Goal: Task Accomplishment & Management: Complete application form

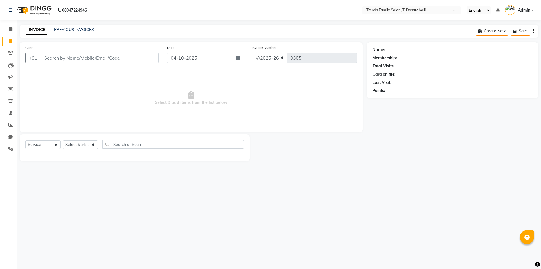
select select "8481"
select select "service"
click at [59, 59] on input "Client" at bounding box center [100, 57] width 118 height 11
type input "9844750591"
click at [141, 58] on span "Add Client" at bounding box center [144, 58] width 22 height 6
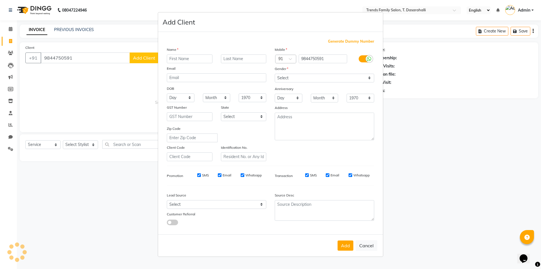
click at [196, 60] on input "text" at bounding box center [190, 58] width 46 height 9
type input "aryan"
click at [303, 79] on select "Select [DEMOGRAPHIC_DATA] [DEMOGRAPHIC_DATA] Other Prefer Not To Say" at bounding box center [325, 78] width 100 height 9
select select "[DEMOGRAPHIC_DATA]"
click at [275, 74] on select "Select [DEMOGRAPHIC_DATA] [DEMOGRAPHIC_DATA] Other Prefer Not To Say" at bounding box center [325, 78] width 100 height 9
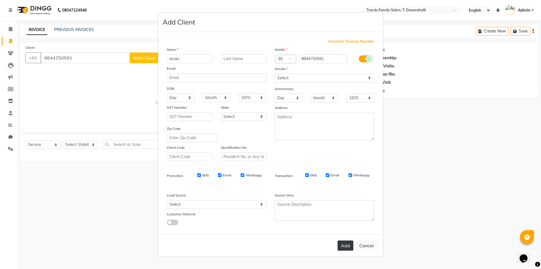
click at [351, 245] on button "Add" at bounding box center [346, 245] width 16 height 10
select select
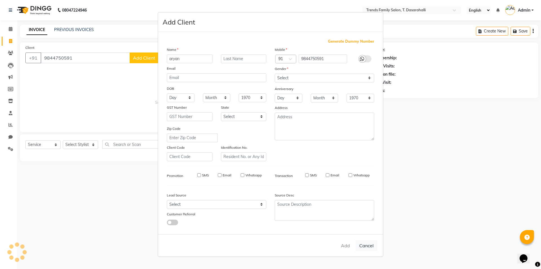
select select
checkbox input "false"
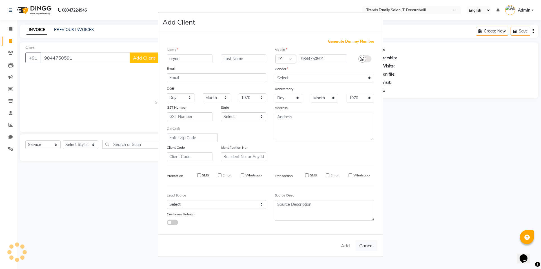
checkbox input "false"
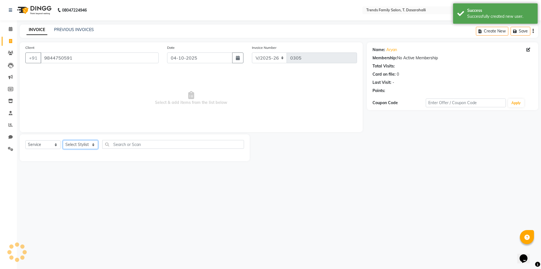
click at [80, 145] on select "Select Stylist [PERSON_NAME] [PERSON_NAME] Ayaan [PERSON_NAME] Danish Danish [P…" at bounding box center [80, 144] width 35 height 9
select select "84573"
click at [63, 140] on select "Select Stylist [PERSON_NAME] [PERSON_NAME] Ayaan [PERSON_NAME] Danish Danish [P…" at bounding box center [80, 144] width 35 height 9
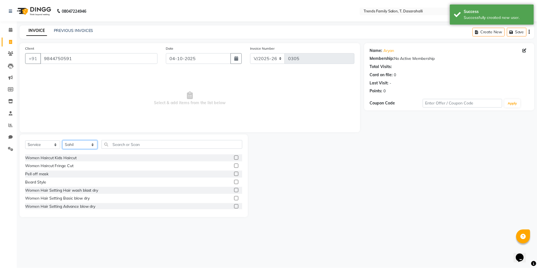
scroll to position [56, 0]
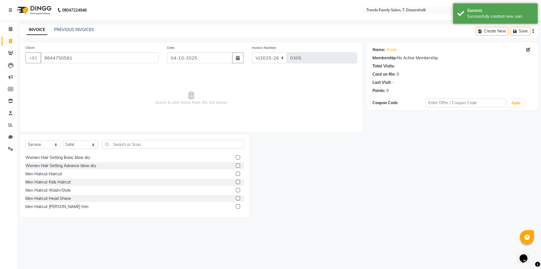
click at [236, 173] on label at bounding box center [238, 173] width 4 height 4
click at [236, 173] on input "checkbox" at bounding box center [238, 174] width 4 height 4
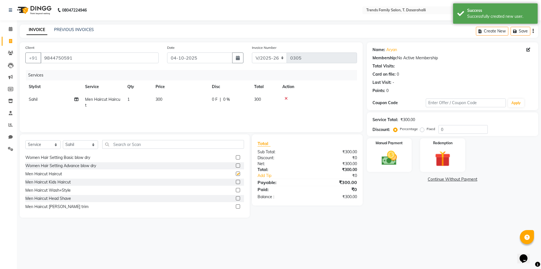
checkbox input "false"
drag, startPoint x: 455, startPoint y: 135, endPoint x: 446, endPoint y: 133, distance: 9.1
click at [449, 134] on div "Service Total: ₹300.00 Discount: Percentage Fixed 0" at bounding box center [452, 124] width 171 height 24
drag, startPoint x: 448, startPoint y: 131, endPoint x: 380, endPoint y: 115, distance: 70.3
click at [405, 125] on div "Percentage Fixed 0" at bounding box center [441, 129] width 93 height 9
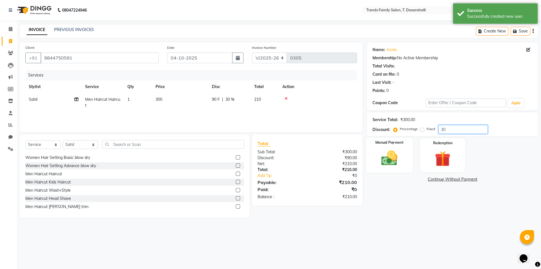
type input "30"
click at [398, 162] on img at bounding box center [389, 158] width 26 height 19
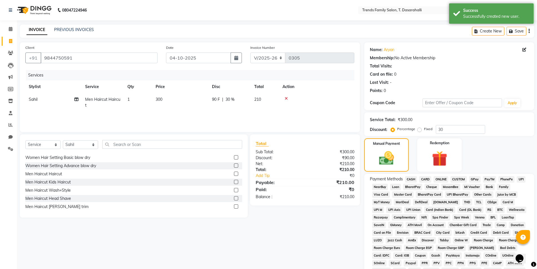
click at [439, 177] on span "ONLINE" at bounding box center [441, 179] width 15 height 6
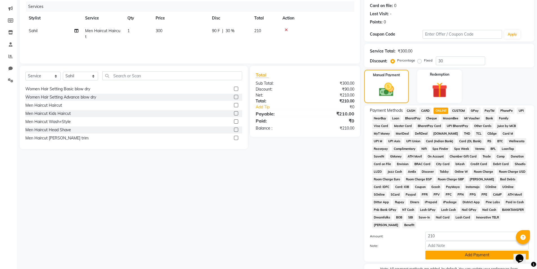
scroll to position [103, 0]
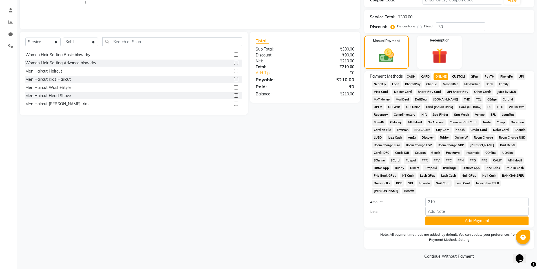
click at [450, 225] on div "Payment Methods CASH CARD ONLINE CUSTOM GPay PayTM PhonePe UPI NearBuy Loan Bha…" at bounding box center [449, 149] width 170 height 156
click at [461, 217] on button "Add Payment" at bounding box center [476, 220] width 103 height 9
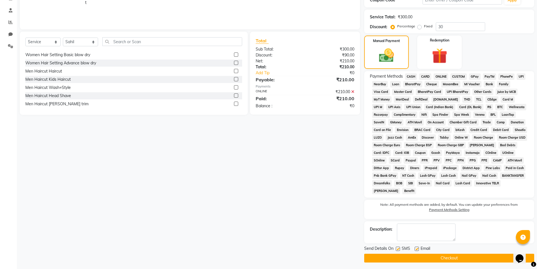
click at [438, 261] on button "Checkout" at bounding box center [449, 257] width 170 height 9
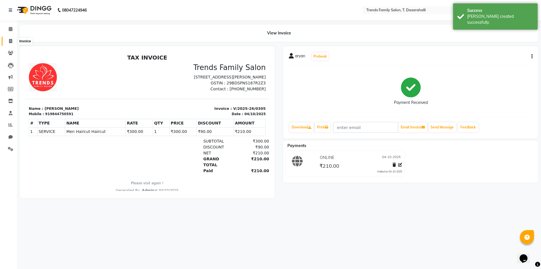
click at [9, 40] on icon at bounding box center [10, 41] width 3 height 4
select select "service"
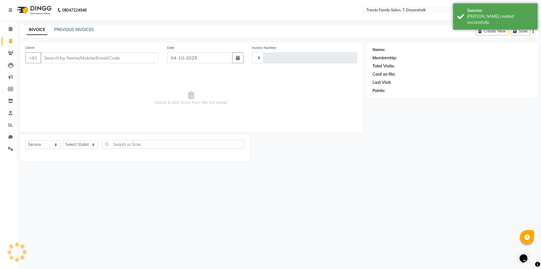
type input "0306"
select select "8481"
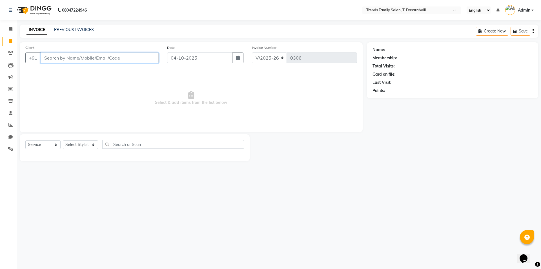
click at [94, 58] on input "Client" at bounding box center [100, 57] width 118 height 11
click at [98, 61] on input "Client" at bounding box center [100, 57] width 118 height 11
click at [83, 61] on input "Client" at bounding box center [100, 57] width 118 height 11
click at [67, 59] on input "Client" at bounding box center [100, 57] width 118 height 11
type input "9686027190"
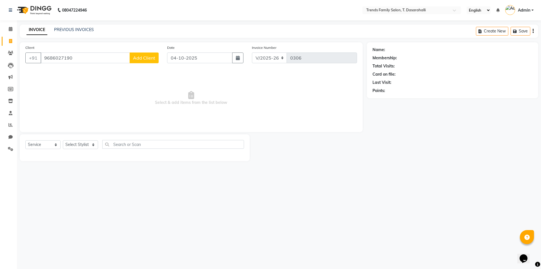
click at [143, 57] on span "Add Client" at bounding box center [144, 58] width 22 height 6
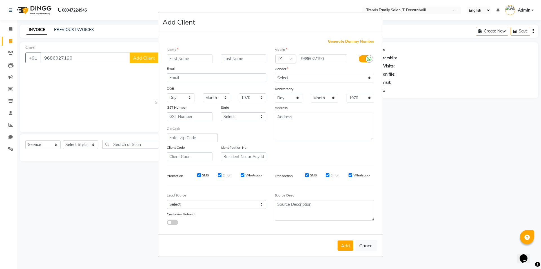
click at [200, 57] on input "text" at bounding box center [190, 58] width 46 height 9
type input "priya"
click at [286, 81] on select "Select [DEMOGRAPHIC_DATA] [DEMOGRAPHIC_DATA] Other Prefer Not To Say" at bounding box center [325, 78] width 100 height 9
select select "[DEMOGRAPHIC_DATA]"
click at [275, 74] on select "Select [DEMOGRAPHIC_DATA] [DEMOGRAPHIC_DATA] Other Prefer Not To Say" at bounding box center [325, 78] width 100 height 9
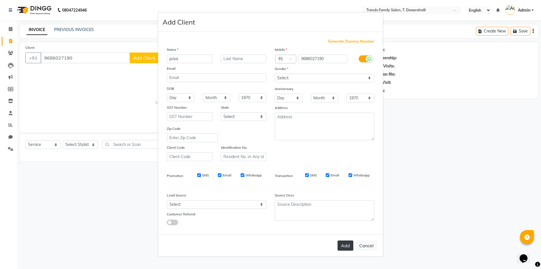
click at [349, 245] on button "Add" at bounding box center [346, 245] width 16 height 10
select select
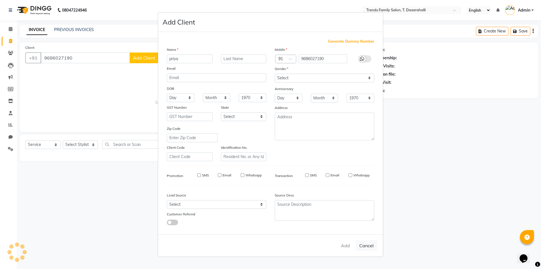
select select
checkbox input "false"
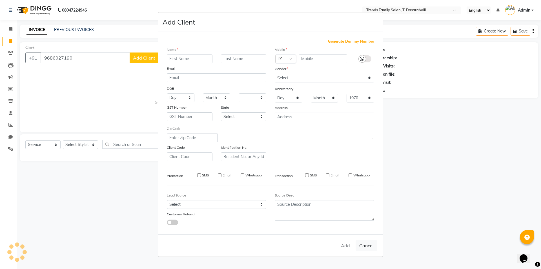
checkbox input "false"
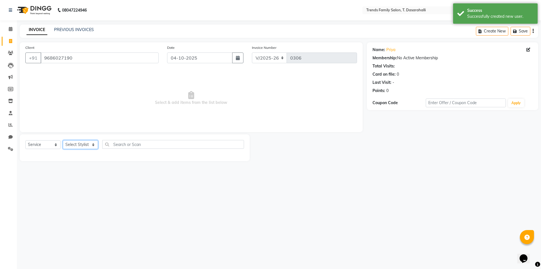
click at [88, 147] on select "Select Stylist [PERSON_NAME] [PERSON_NAME] Ayaan [PERSON_NAME] Danish Danish [P…" at bounding box center [80, 144] width 35 height 9
select select "84567"
click at [63, 140] on select "Select Stylist [PERSON_NAME] [PERSON_NAME] Ayaan [PERSON_NAME] Danish Danish [P…" at bounding box center [80, 144] width 35 height 9
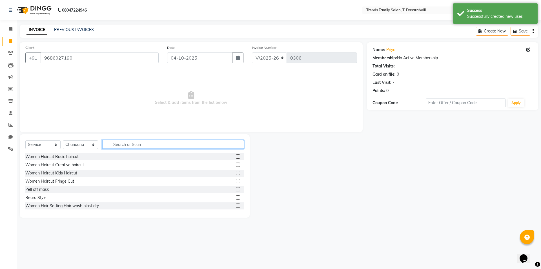
click at [158, 143] on input "text" at bounding box center [173, 144] width 142 height 9
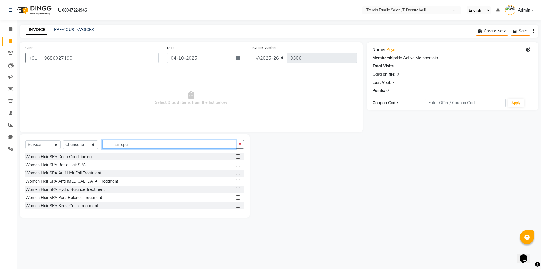
type input "hair spa"
click at [236, 189] on label at bounding box center [238, 189] width 4 height 4
click at [236, 189] on input "checkbox" at bounding box center [238, 190] width 4 height 4
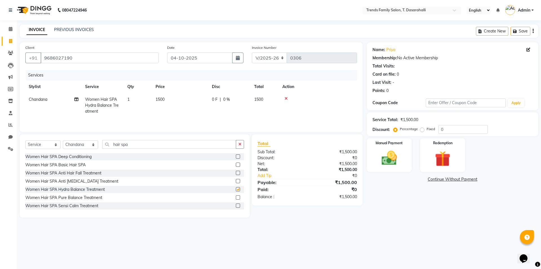
checkbox input "false"
click at [168, 108] on td "1500" at bounding box center [180, 105] width 56 height 25
select select "84567"
drag, startPoint x: 209, startPoint y: 102, endPoint x: 111, endPoint y: 102, distance: 98.4
click at [111, 102] on tr "[PERSON_NAME] [PERSON_NAME] [PERSON_NAME] Danish Danish [PERSON_NAME] R Dichen …" at bounding box center [191, 105] width 332 height 24
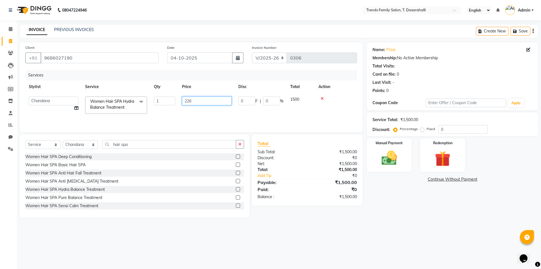
type input "2260"
click at [396, 164] on img at bounding box center [389, 158] width 26 height 19
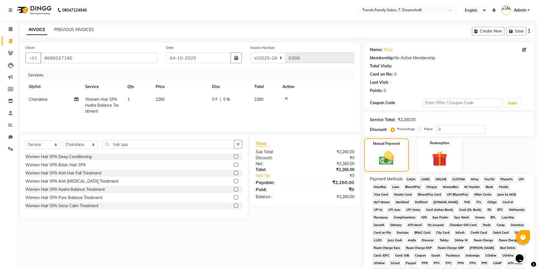
click at [438, 178] on span "ONLINE" at bounding box center [441, 179] width 15 height 6
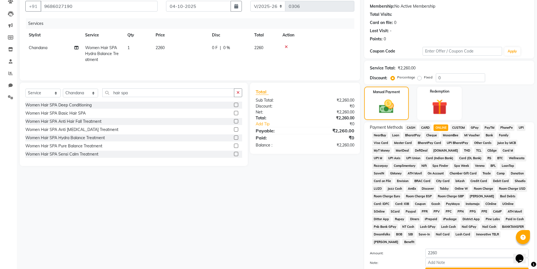
scroll to position [103, 0]
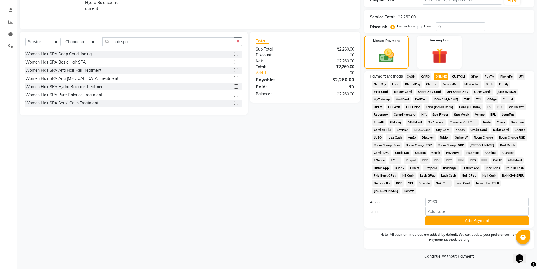
click at [434, 229] on div "Name: Priya Membership: No Active Membership Total Visits: Card on file: 0 Last…" at bounding box center [451, 100] width 174 height 321
click at [435, 224] on button "Add Payment" at bounding box center [476, 220] width 103 height 9
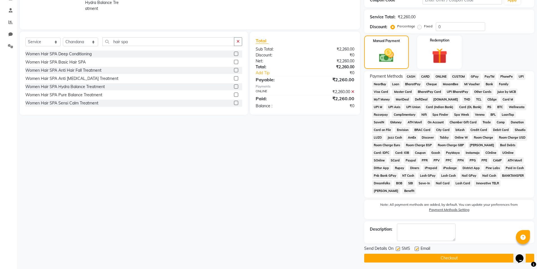
click at [423, 260] on button "Checkout" at bounding box center [449, 257] width 170 height 9
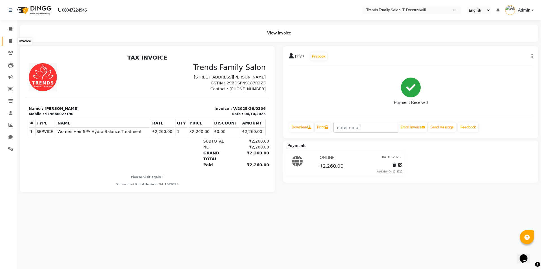
click at [6, 41] on span at bounding box center [11, 41] width 10 height 6
select select "service"
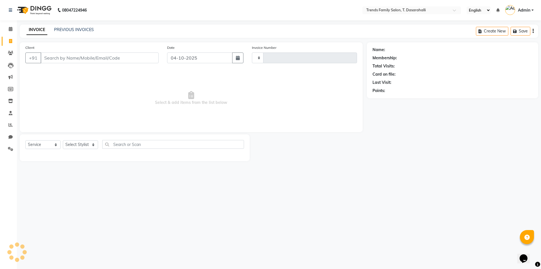
type input "0307"
select select "8481"
